Goal: Task Accomplishment & Management: Complete application form

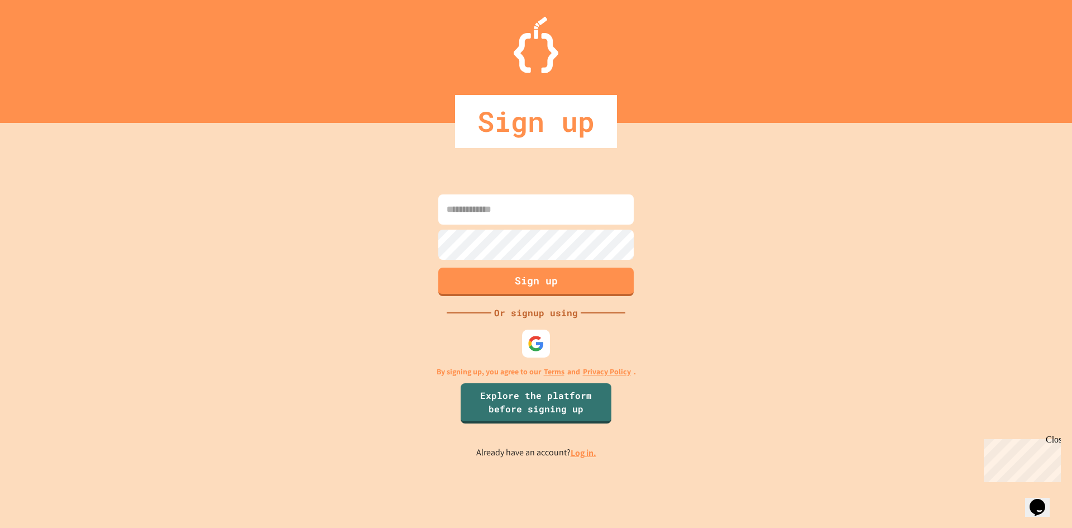
click at [450, 213] on input at bounding box center [535, 209] width 195 height 30
click at [448, 208] on input at bounding box center [535, 209] width 195 height 30
click at [450, 206] on input at bounding box center [535, 209] width 195 height 30
click at [442, 208] on input at bounding box center [535, 209] width 195 height 30
click at [462, 212] on input at bounding box center [535, 209] width 195 height 30
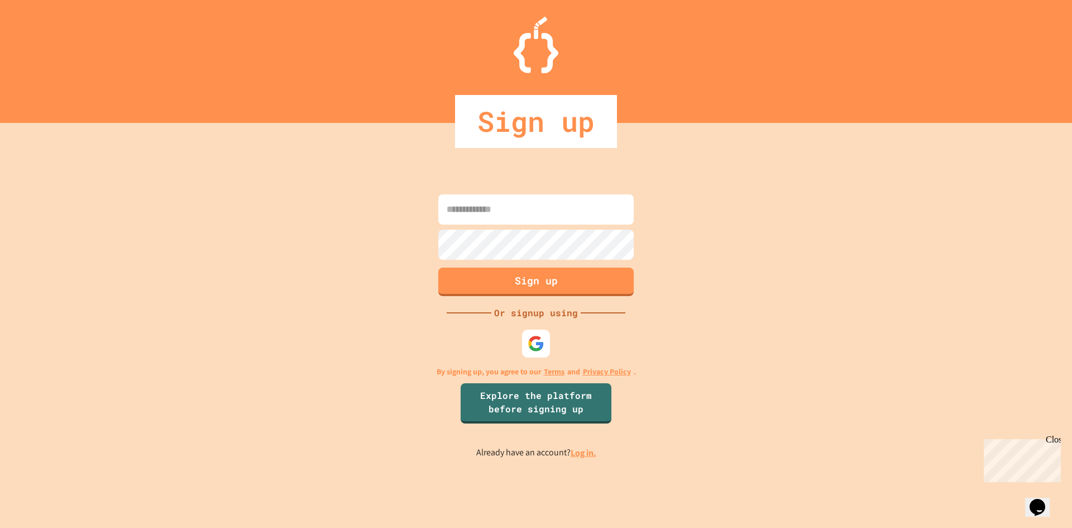
click at [464, 211] on input at bounding box center [535, 209] width 195 height 30
click at [577, 203] on input at bounding box center [535, 209] width 195 height 30
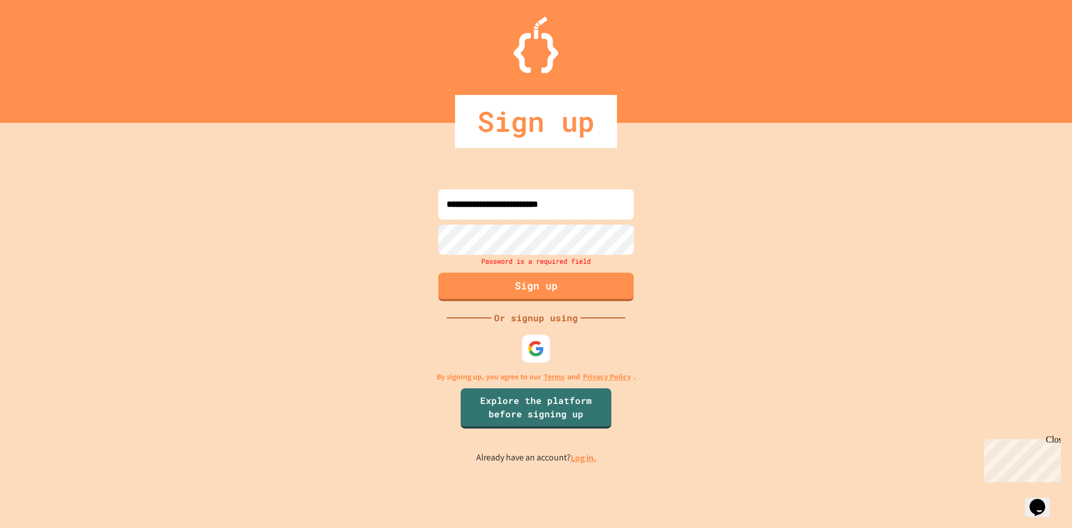
type input "**********"
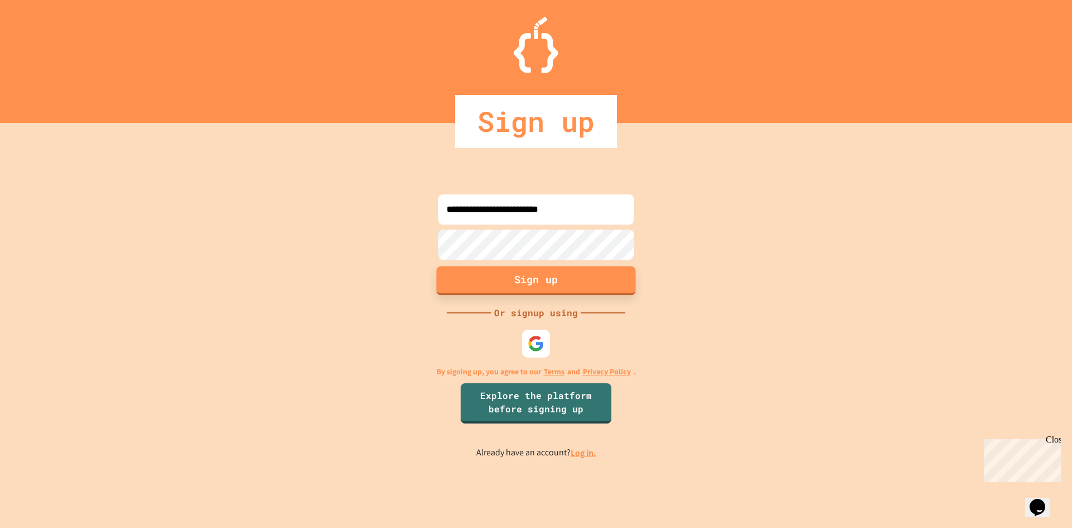
click at [450, 286] on button "Sign up" at bounding box center [536, 280] width 199 height 29
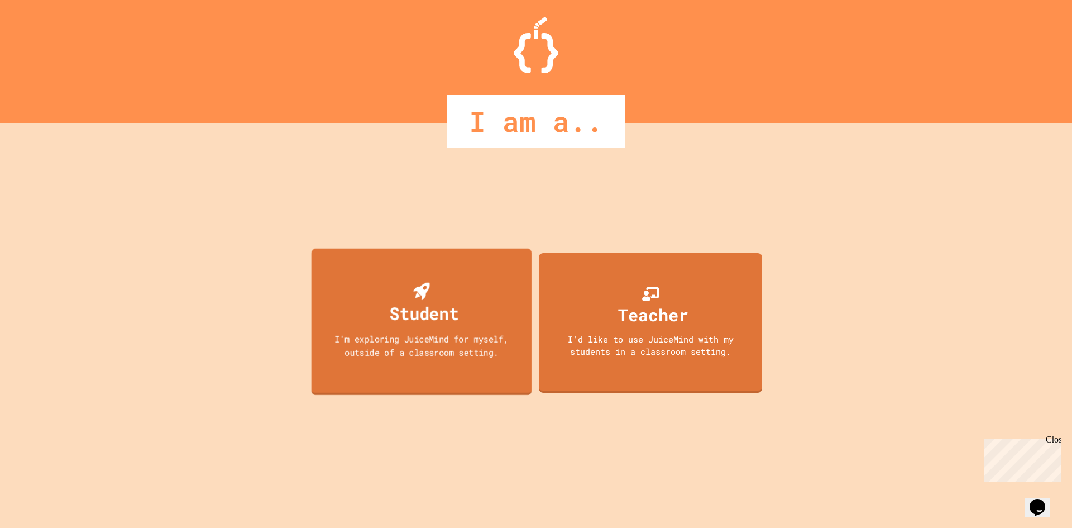
click at [442, 332] on div "I'm exploring JuiceMind for myself, outside of a classroom setting." at bounding box center [421, 345] width 198 height 26
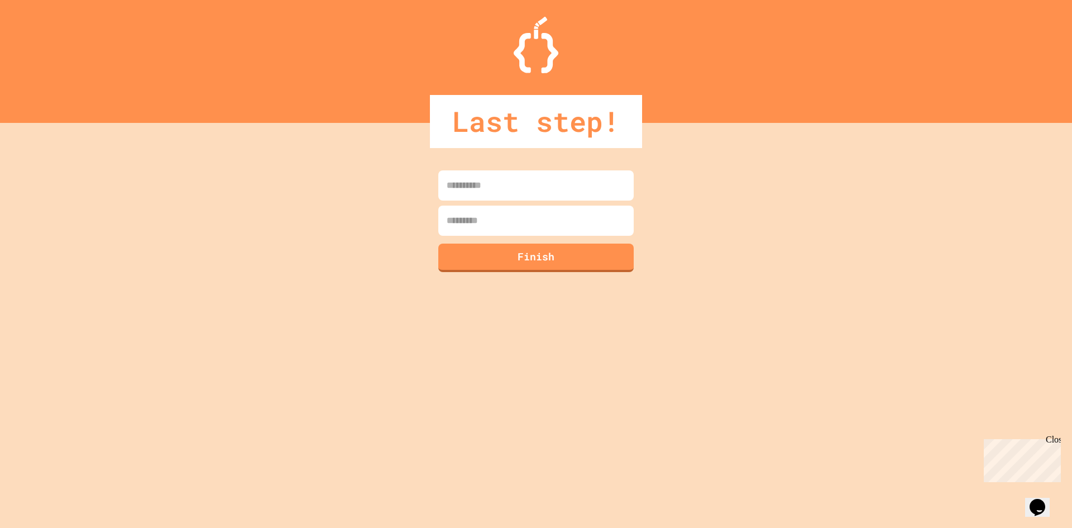
click at [450, 186] on input at bounding box center [535, 185] width 195 height 30
type input "********"
click at [466, 229] on input at bounding box center [535, 221] width 195 height 30
type input "******"
click at [461, 255] on button "Finish" at bounding box center [536, 256] width 199 height 29
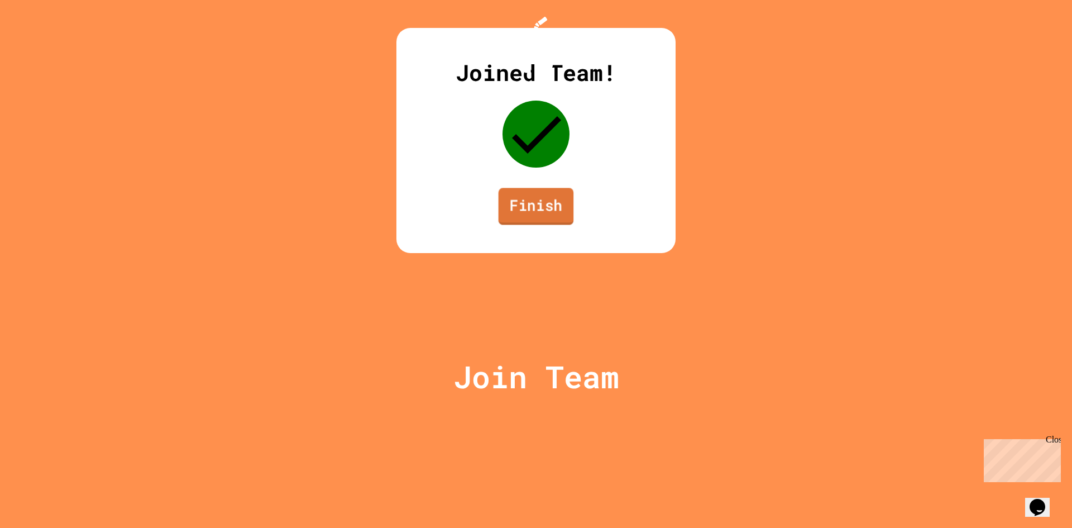
click at [522, 224] on link "Finish" at bounding box center [536, 206] width 75 height 37
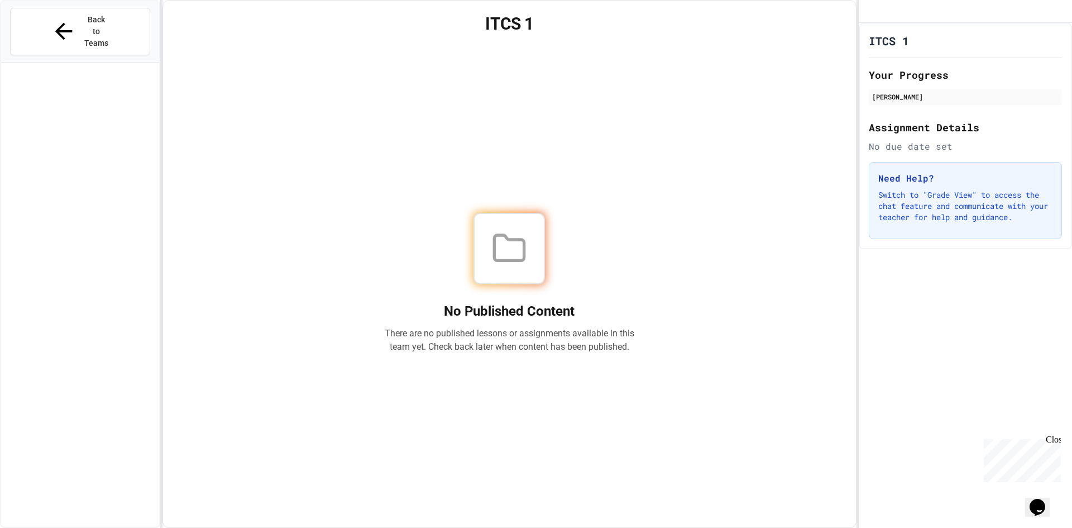
click at [255, 154] on div "No Published Content There are no published lessons or assignments available in…" at bounding box center [509, 283] width 666 height 462
click at [246, 149] on div "No Published Content There are no published lessons or assignments available in…" at bounding box center [509, 283] width 666 height 462
click at [242, 147] on div "No Published Content There are no published lessons or assignments available in…" at bounding box center [509, 283] width 666 height 462
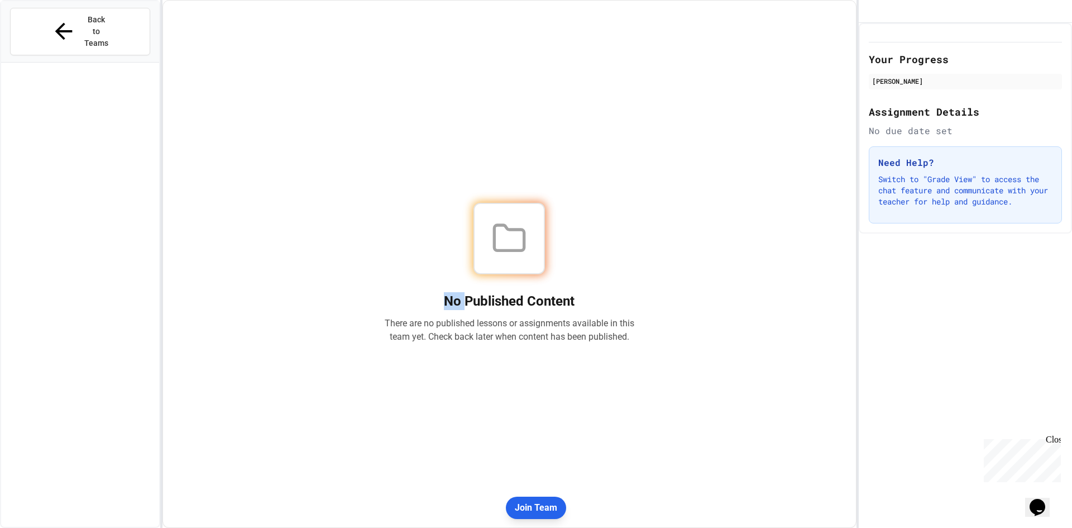
click at [523, 499] on button "Join Team" at bounding box center [536, 507] width 60 height 22
